Goal: Information Seeking & Learning: Compare options

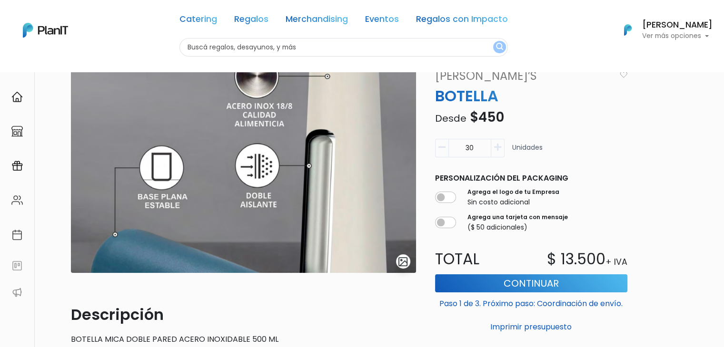
click at [323, 108] on img at bounding box center [243, 171] width 345 height 206
click at [401, 265] on img "submit" at bounding box center [402, 261] width 11 height 11
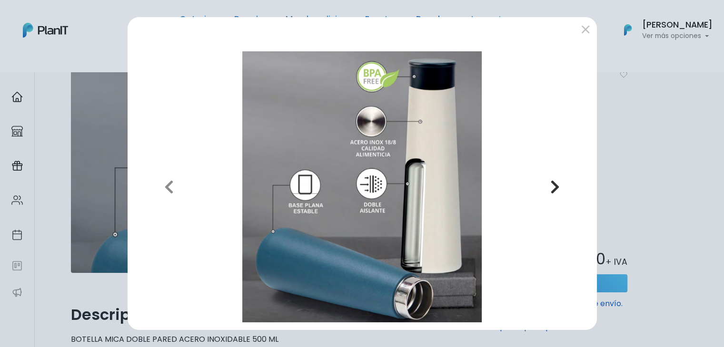
click at [553, 187] on icon "button" at bounding box center [555, 186] width 10 height 15
click at [588, 33] on button "submit" at bounding box center [585, 28] width 15 height 15
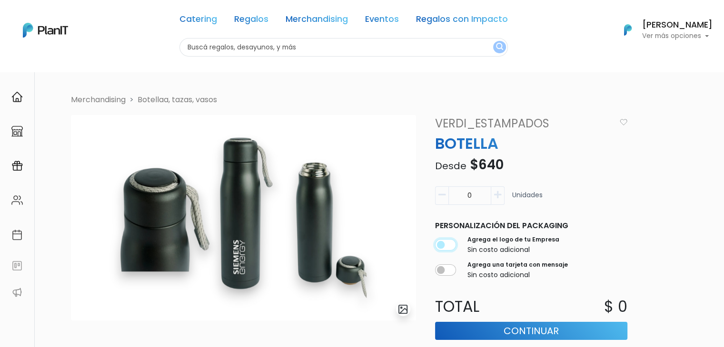
click at [450, 246] on input "checkbox" at bounding box center [445, 244] width 21 height 11
checkbox input "true"
click at [448, 125] on link "VERDI_ESTAMPADOS" at bounding box center [522, 123] width 187 height 17
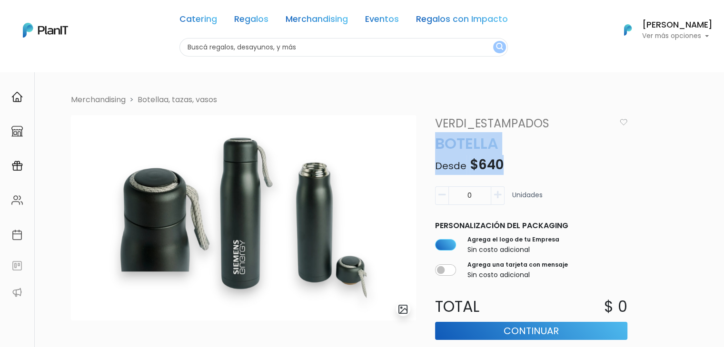
drag, startPoint x: 436, startPoint y: 147, endPoint x: 514, endPoint y: 173, distance: 82.2
click at [514, 173] on div "VERDI_ESTAMPADOS BOTELLA Desde $640 Descripción Botella de Acero Doble Pared de…" at bounding box center [531, 249] width 204 height 268
copy div "BOTELLA Desde $640"
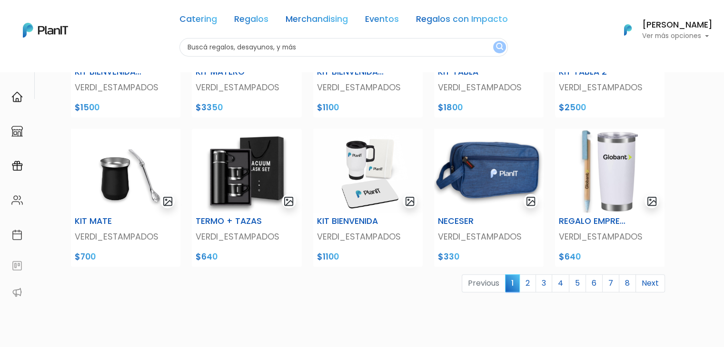
scroll to position [333, 0]
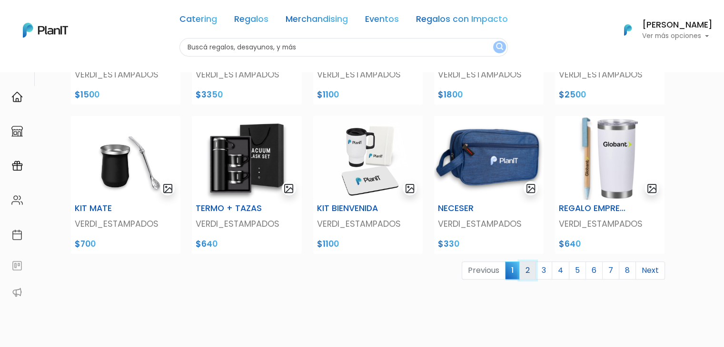
click at [534, 268] on link "2" at bounding box center [527, 271] width 17 height 18
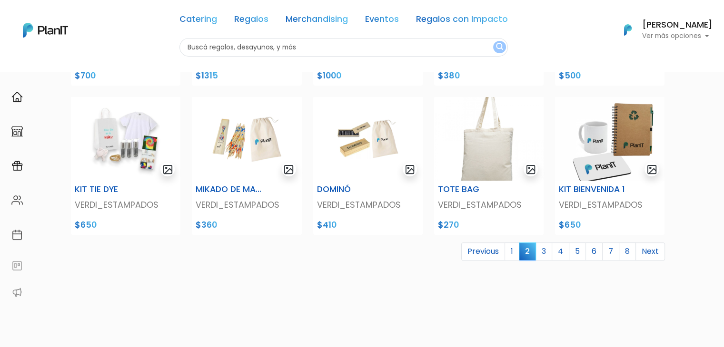
scroll to position [381, 0]
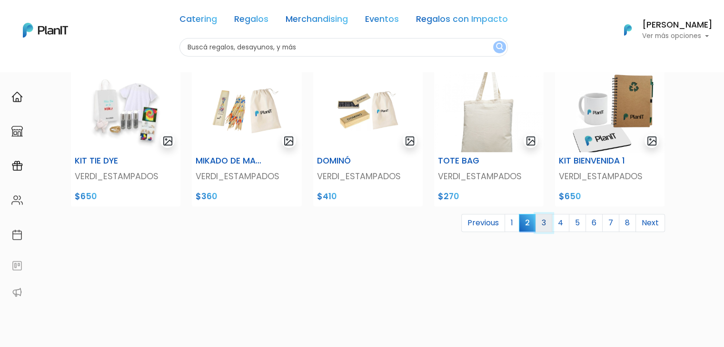
click at [549, 220] on link "3" at bounding box center [543, 223] width 17 height 18
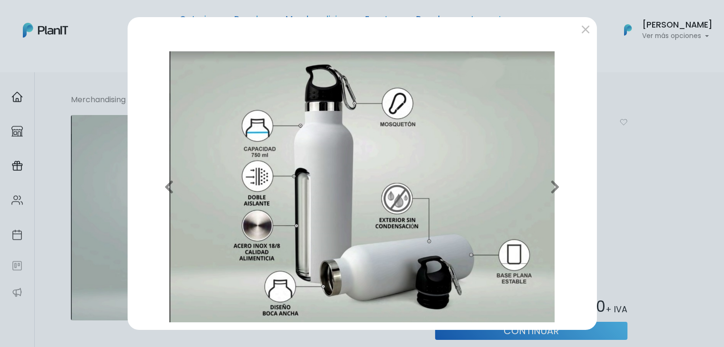
click at [595, 25] on div at bounding box center [362, 30] width 469 height 27
click at [590, 24] on button "submit" at bounding box center [585, 28] width 15 height 15
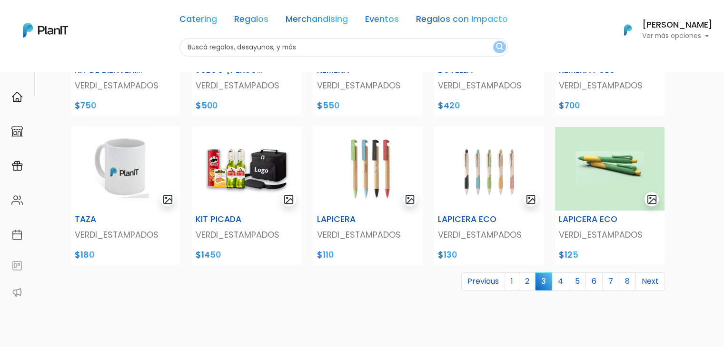
scroll to position [381, 0]
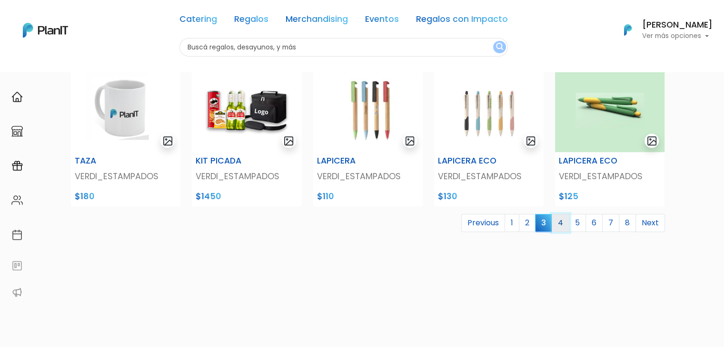
click at [563, 227] on link "4" at bounding box center [561, 223] width 18 height 18
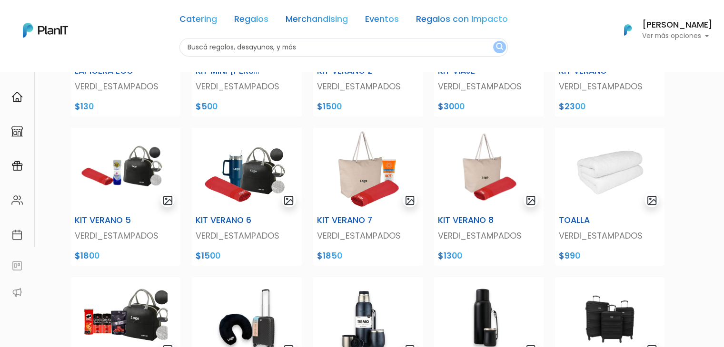
scroll to position [190, 0]
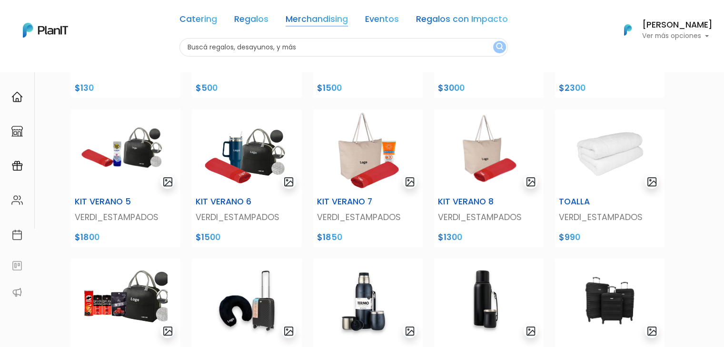
click at [287, 20] on div "Catering Regalos Merchandising Eventos Regalos con Impacto" at bounding box center [343, 21] width 328 height 34
click at [290, 20] on link "Merchandising" at bounding box center [317, 20] width 62 height 11
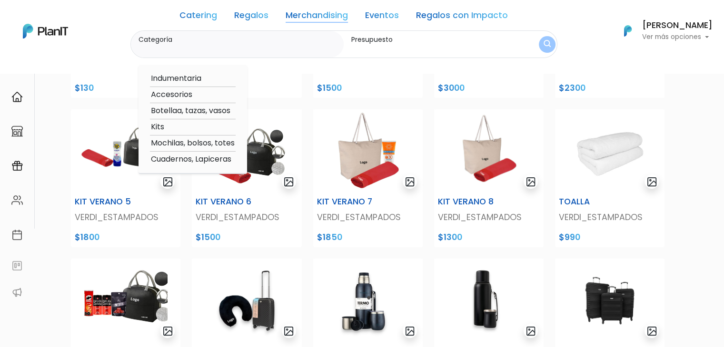
click at [338, 11] on link "Merchandising" at bounding box center [317, 16] width 62 height 11
click at [181, 75] on option "Accesorios" at bounding box center [193, 79] width 86 height 12
type input "Accesorios"
type input "$0 - $1000"
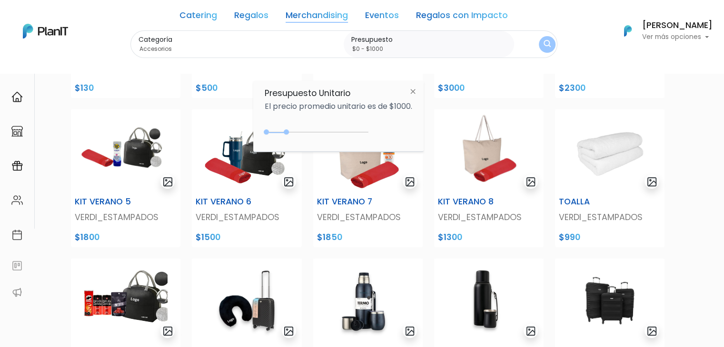
click at [546, 43] on img "submit" at bounding box center [546, 44] width 7 height 9
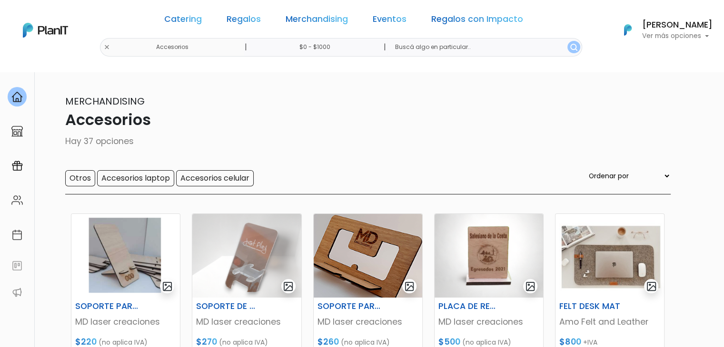
click at [629, 178] on select "Ordenar por Menor Precio Mayor Precio Reviews Últimos ingresos" at bounding box center [629, 176] width 84 height 10
select select "0"
click at [606, 171] on select "Ordenar por Menor Precio Mayor Precio Reviews Últimos ingresos" at bounding box center [629, 176] width 84 height 10
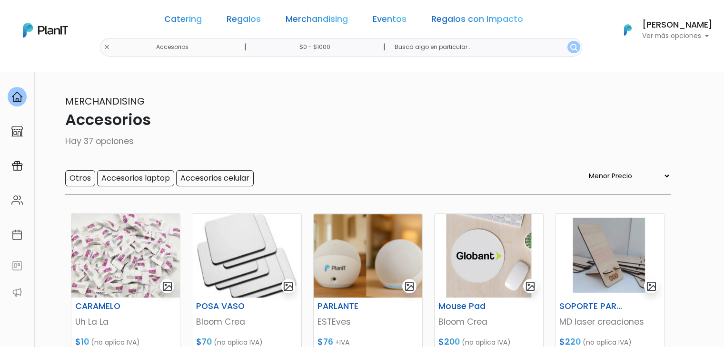
select select "0"
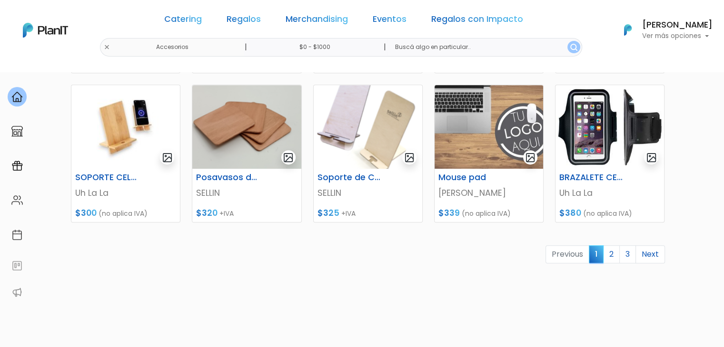
scroll to position [428, 0]
click at [608, 252] on link "2" at bounding box center [611, 254] width 17 height 18
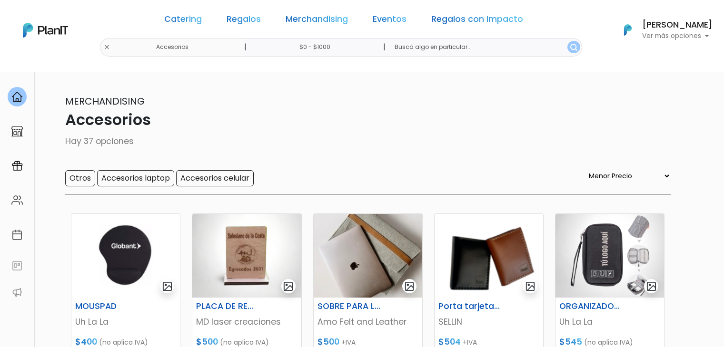
select select "0"
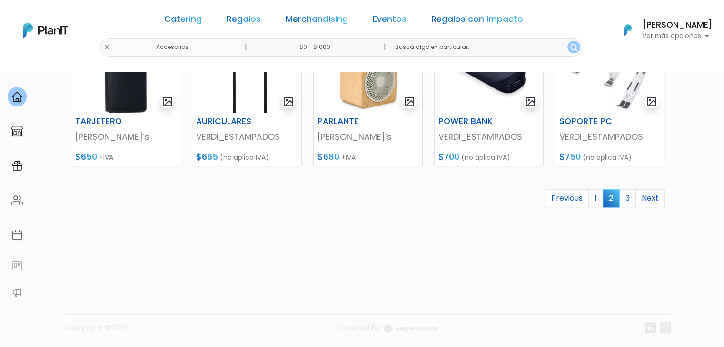
scroll to position [485, 0]
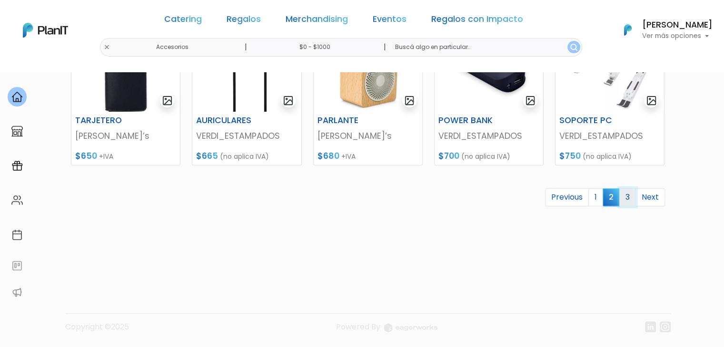
click at [624, 203] on link "3" at bounding box center [627, 197] width 17 height 18
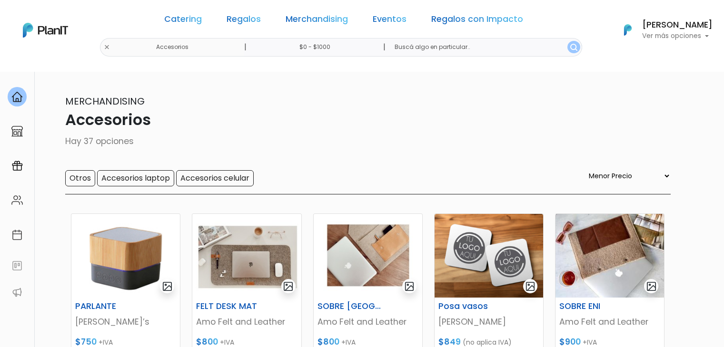
select select "0"
click at [293, 18] on link "Merchandising" at bounding box center [317, 20] width 62 height 11
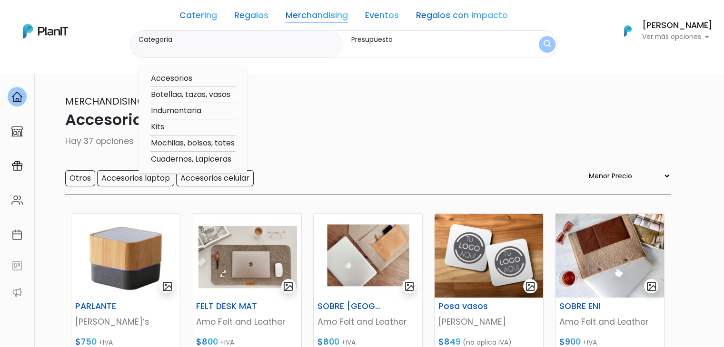
click at [200, 111] on option "Indumentaria" at bounding box center [193, 111] width 86 height 12
type input "Indumentaria"
type input "$0 - $1000"
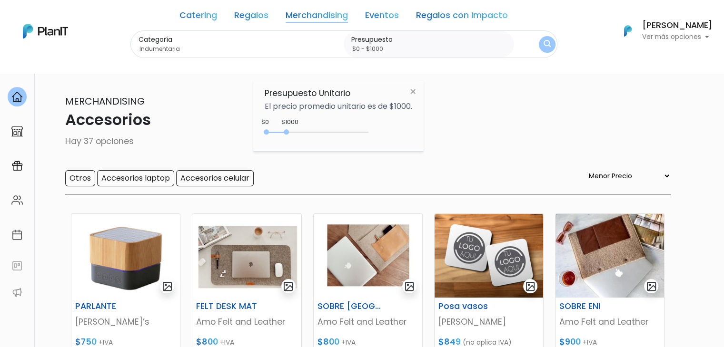
click at [551, 45] on button "submit" at bounding box center [547, 44] width 17 height 17
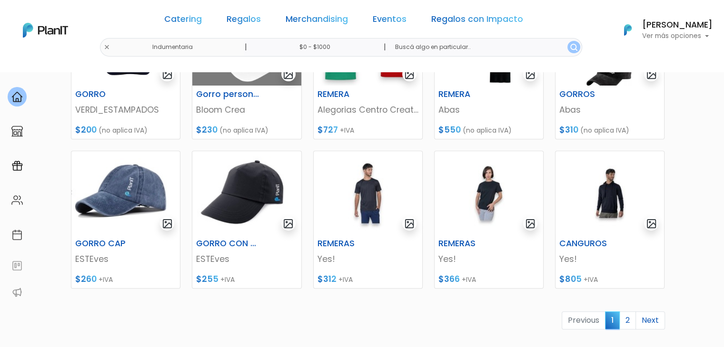
scroll to position [381, 0]
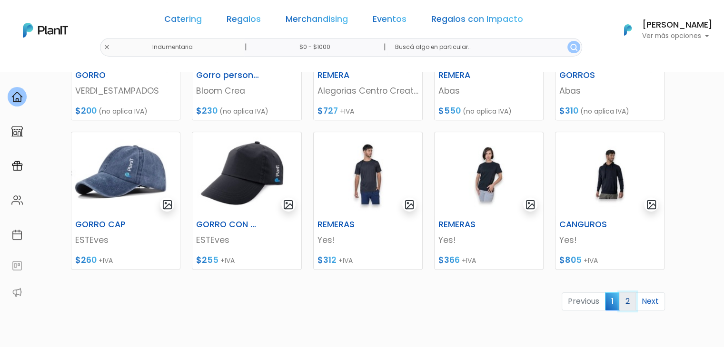
click at [631, 297] on link "2" at bounding box center [627, 302] width 17 height 18
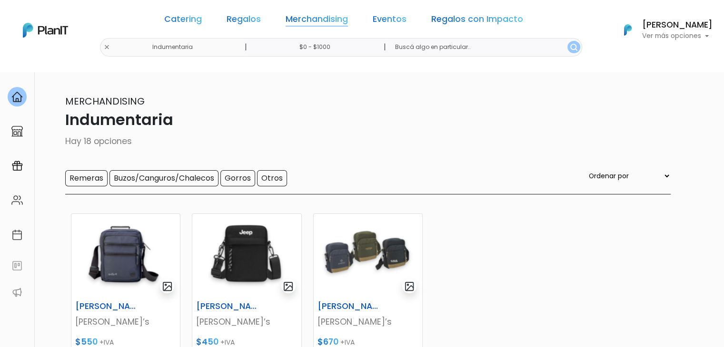
click at [290, 21] on link "Merchandising" at bounding box center [317, 20] width 62 height 11
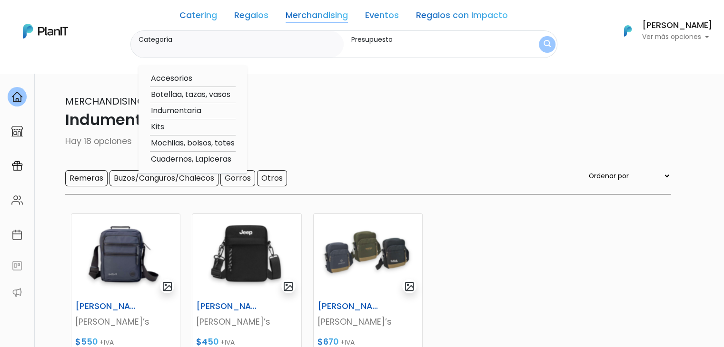
click at [153, 122] on option "Kits" at bounding box center [193, 127] width 86 height 12
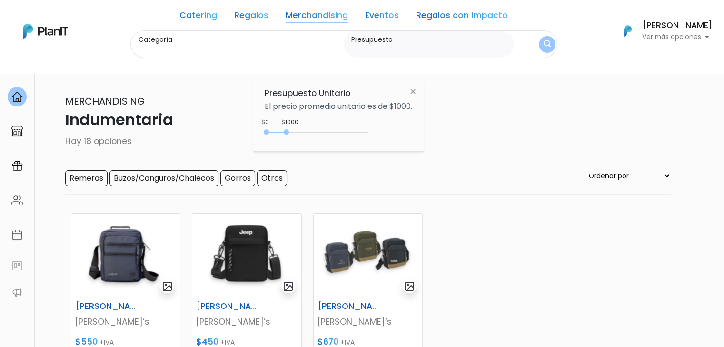
type input "Kits"
type input "$0 - $1000"
click at [546, 44] on img "submit" at bounding box center [546, 44] width 7 height 9
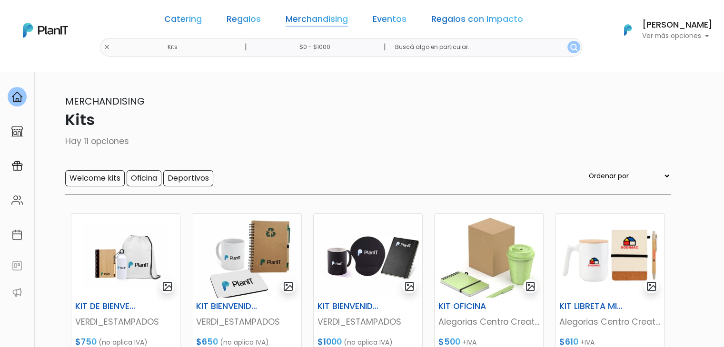
click at [327, 18] on link "Merchandising" at bounding box center [317, 20] width 62 height 11
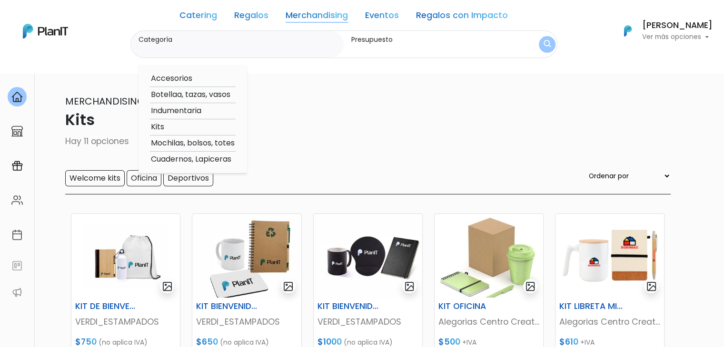
click at [186, 144] on option "Mochilas, bolsos, totes" at bounding box center [193, 144] width 86 height 12
type input "Mochilas, bolsos, totes"
type input "$0 - $1000"
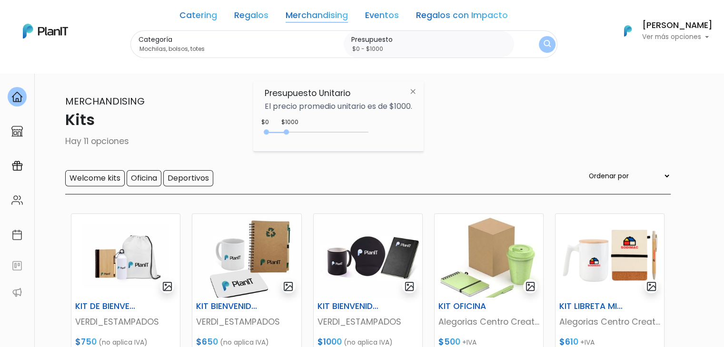
click at [552, 40] on button "submit" at bounding box center [547, 44] width 17 height 17
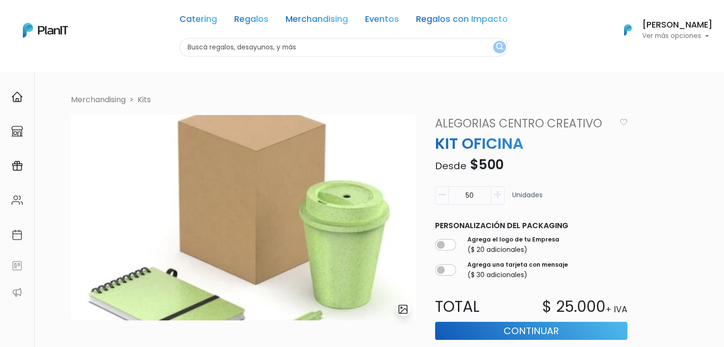
scroll to position [95, 0]
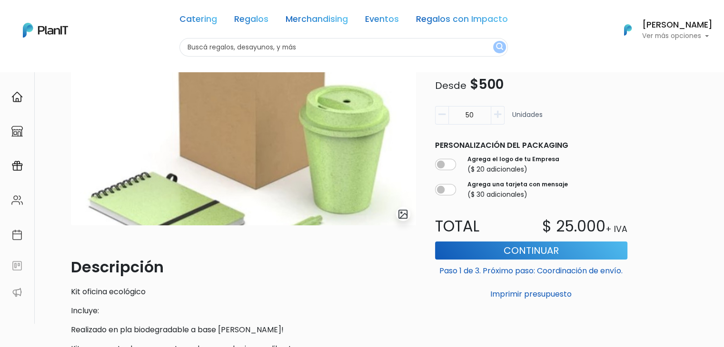
click at [310, 157] on img at bounding box center [243, 123] width 345 height 206
click at [400, 215] on img "submit" at bounding box center [402, 214] width 11 height 11
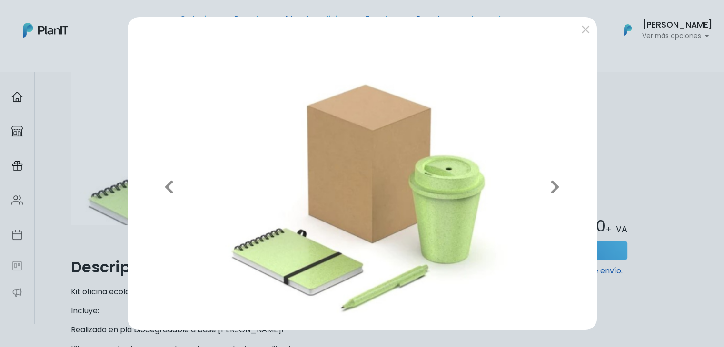
click at [682, 151] on div "Previous Next" at bounding box center [362, 173] width 724 height 347
click at [91, 178] on div "Previous Next" at bounding box center [362, 173] width 724 height 347
click at [584, 27] on button "submit" at bounding box center [585, 28] width 15 height 15
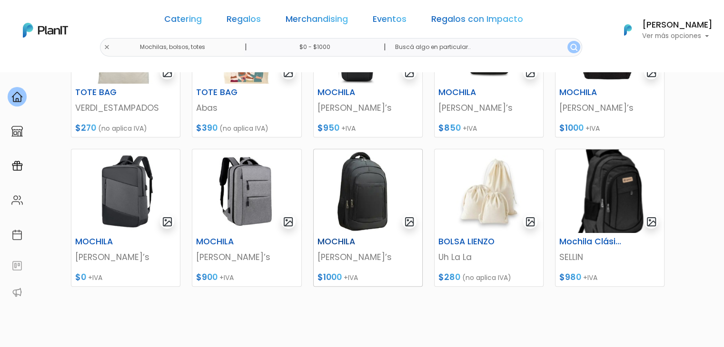
scroll to position [221, 0]
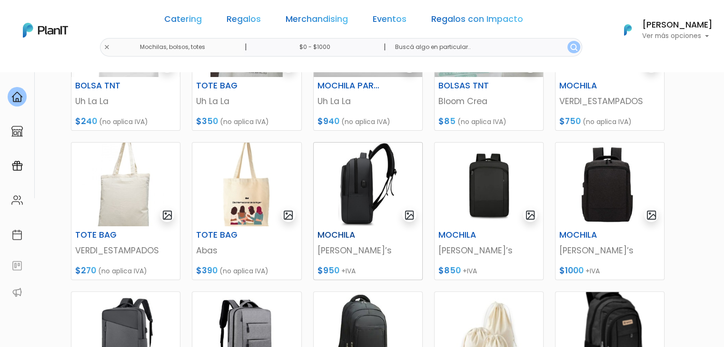
click at [385, 183] on img at bounding box center [368, 185] width 108 height 84
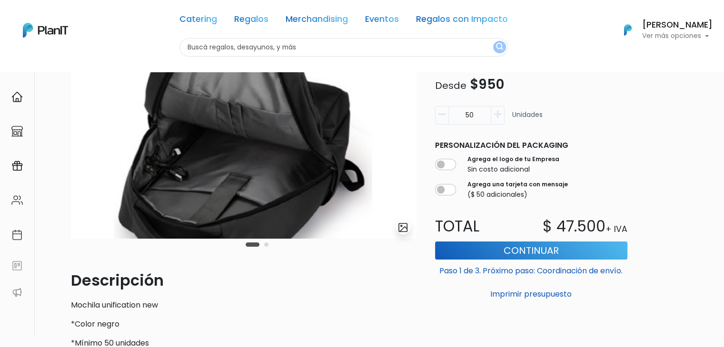
scroll to position [143, 0]
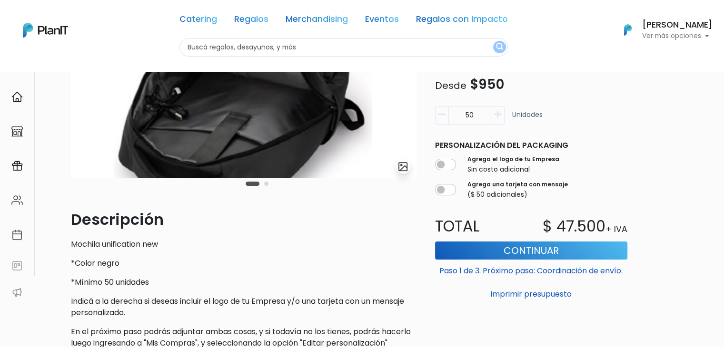
click at [404, 166] on img "submit" at bounding box center [402, 166] width 11 height 11
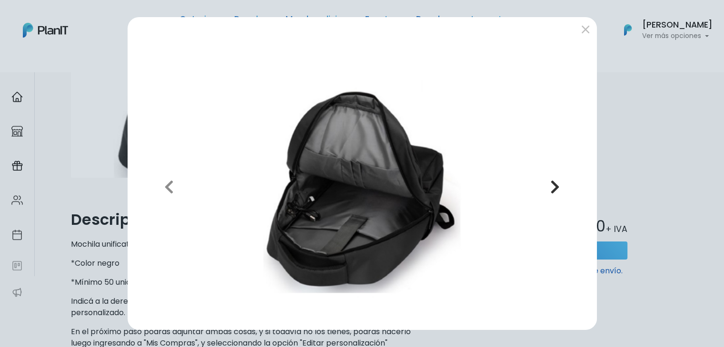
click at [551, 180] on icon "button" at bounding box center [555, 186] width 10 height 15
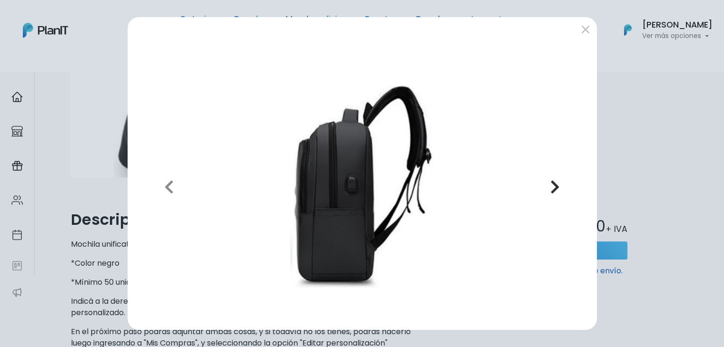
click at [551, 180] on icon "button" at bounding box center [555, 186] width 10 height 15
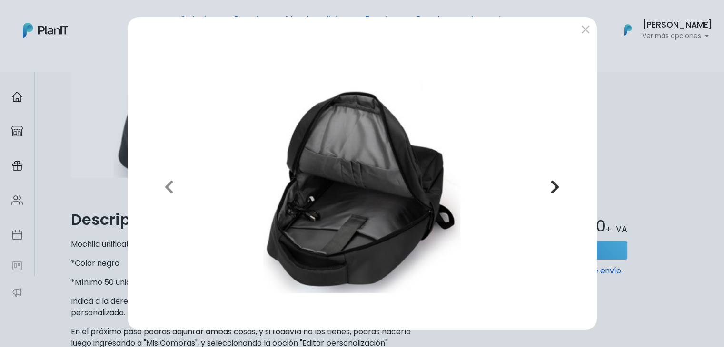
click at [551, 180] on icon "button" at bounding box center [555, 186] width 10 height 15
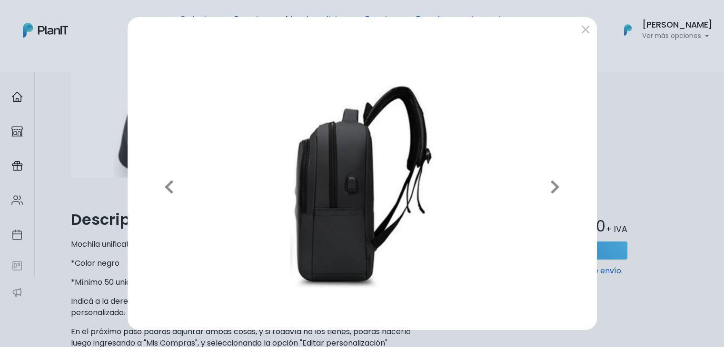
click at [636, 109] on div "Previous Next" at bounding box center [362, 173] width 724 height 347
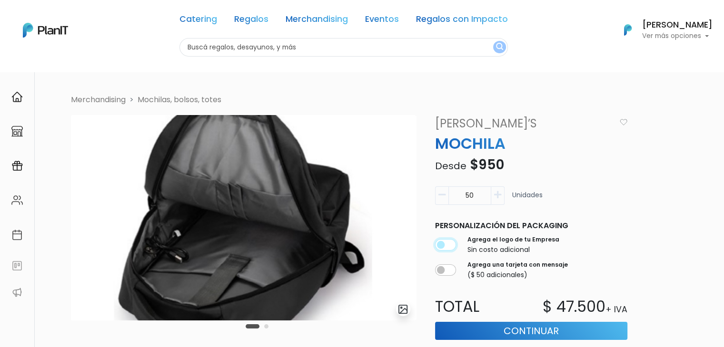
click at [447, 249] on input "checkbox" at bounding box center [445, 244] width 21 height 11
checkbox input "true"
click at [252, 12] on div "Catering Regalos Merchandising Eventos Regalos con Impacto" at bounding box center [343, 21] width 328 height 34
click at [255, 16] on link "Regalos" at bounding box center [251, 20] width 34 height 11
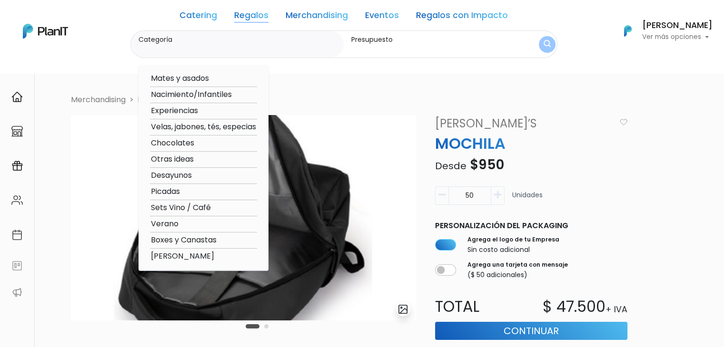
click at [305, 11] on link "Merchandising" at bounding box center [317, 16] width 62 height 11
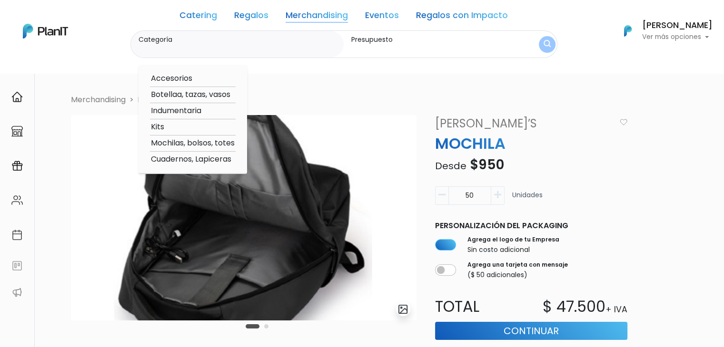
click at [194, 159] on option "Cuadernos, Lapiceras" at bounding box center [193, 160] width 86 height 12
type input "Cuadernos, Lapiceras"
type input "$0 - $1000"
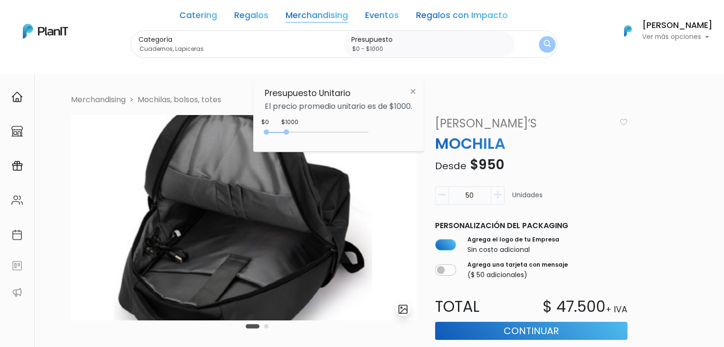
click at [204, 12] on link "Catering" at bounding box center [198, 16] width 38 height 11
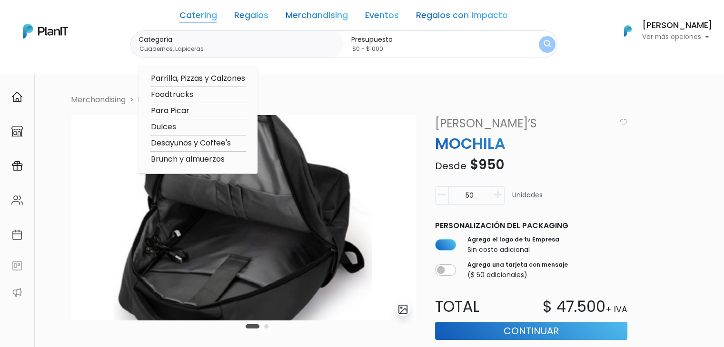
click at [238, 15] on link "Regalos" at bounding box center [251, 16] width 34 height 11
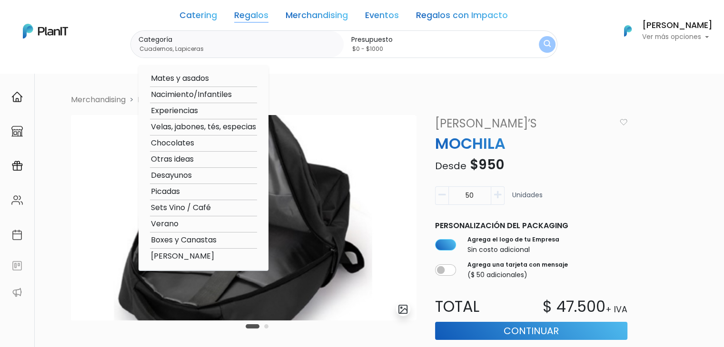
click at [46, 28] on img at bounding box center [45, 31] width 45 height 15
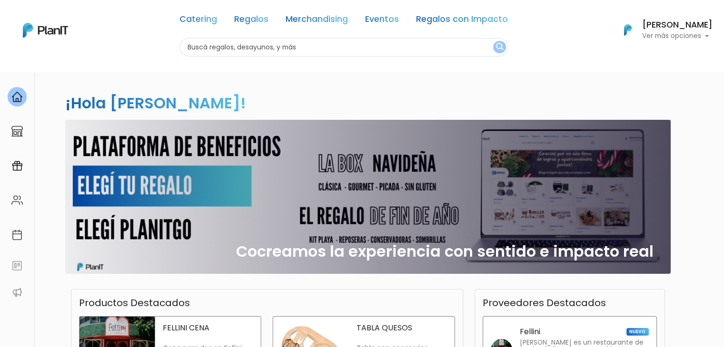
click at [416, 181] on div "Cocreamos la experiencia con sentido e impacto real" at bounding box center [368, 197] width 594 height 154
click at [186, 216] on div "Cocreamos la experiencia con sentido e impacto real" at bounding box center [368, 197] width 594 height 154
click at [191, 15] on link "Catering" at bounding box center [198, 20] width 38 height 11
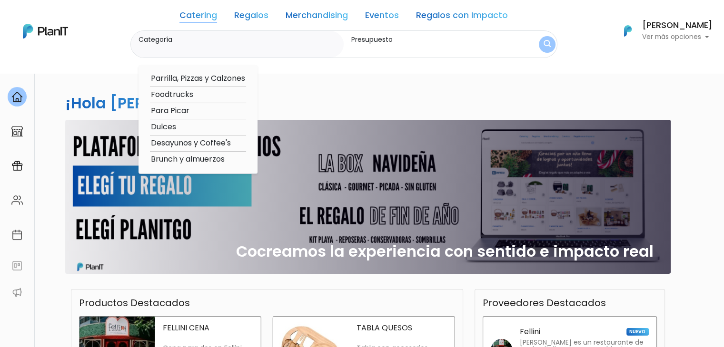
click at [258, 6] on div "Catering Regalos Merchandising Eventos Regalos con Impacto" at bounding box center [343, 17] width 328 height 27
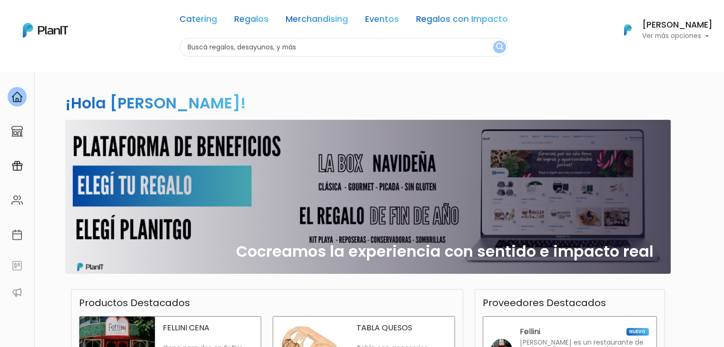
click at [262, 15] on link "Regalos" at bounding box center [251, 20] width 34 height 11
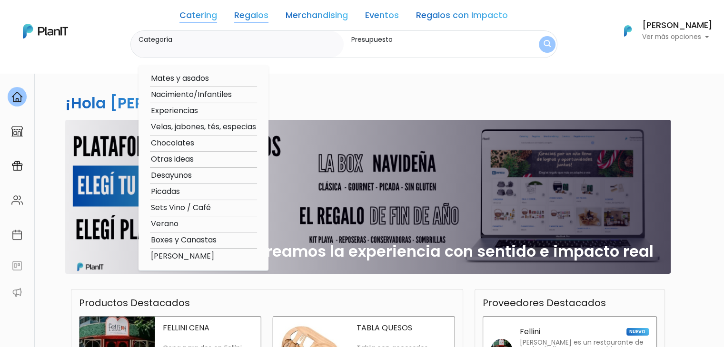
click at [249, 13] on link "Regalos" at bounding box center [251, 16] width 34 height 11
click at [206, 14] on link "Catering" at bounding box center [198, 16] width 38 height 11
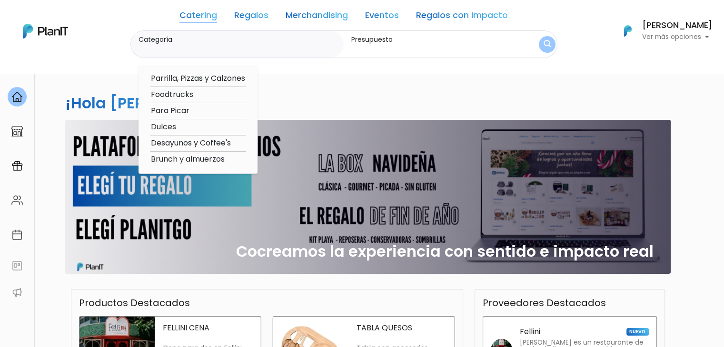
click at [312, 15] on link "Merchandising" at bounding box center [317, 16] width 62 height 11
click at [264, 18] on link "Regalos" at bounding box center [251, 16] width 34 height 11
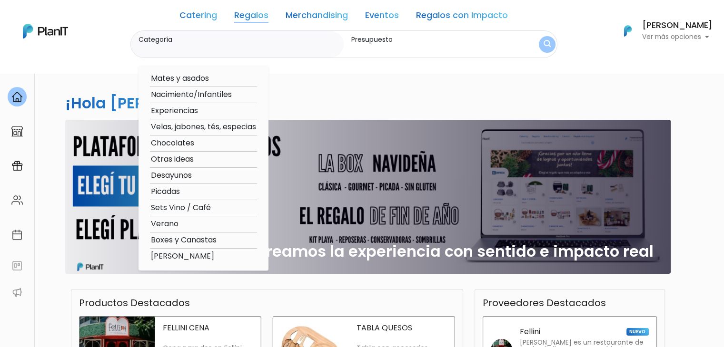
click at [175, 224] on option "Verano" at bounding box center [203, 224] width 107 height 12
type input "Verano"
type input "$0 - $1000"
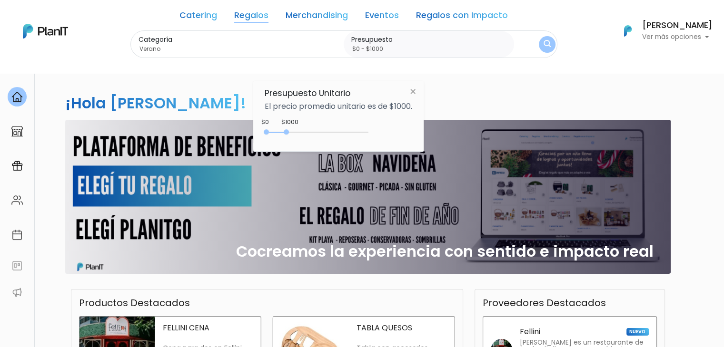
click at [546, 48] on img "submit" at bounding box center [546, 44] width 7 height 9
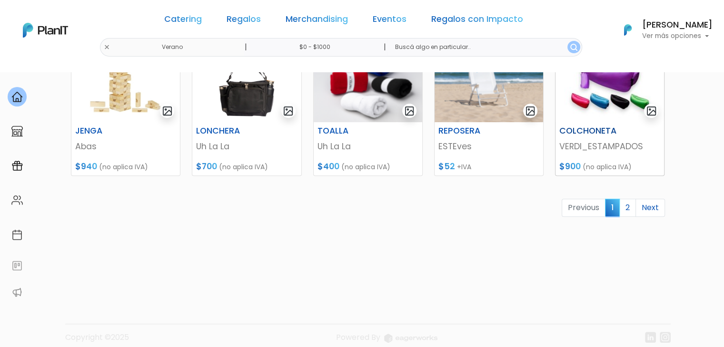
scroll to position [476, 0]
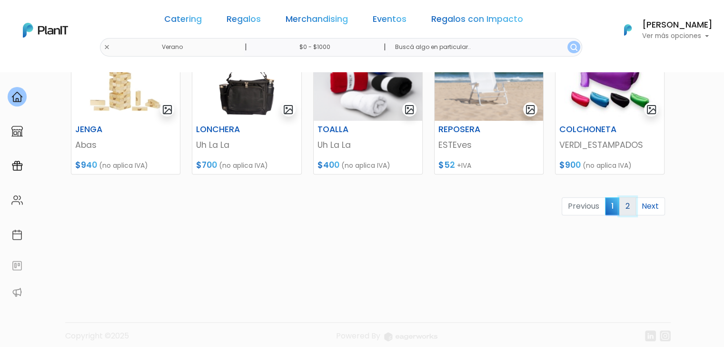
click at [626, 205] on link "2" at bounding box center [627, 206] width 17 height 18
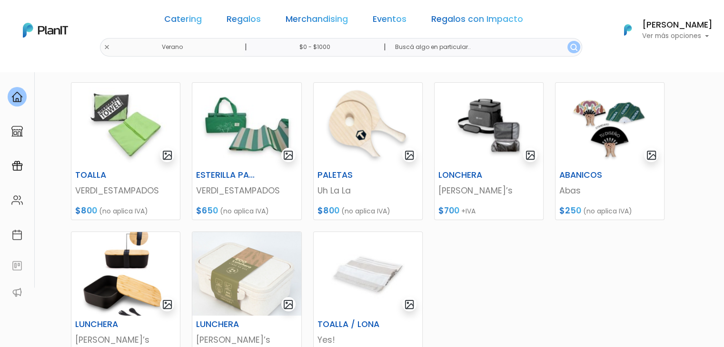
scroll to position [190, 0]
